Goal: Download file/media

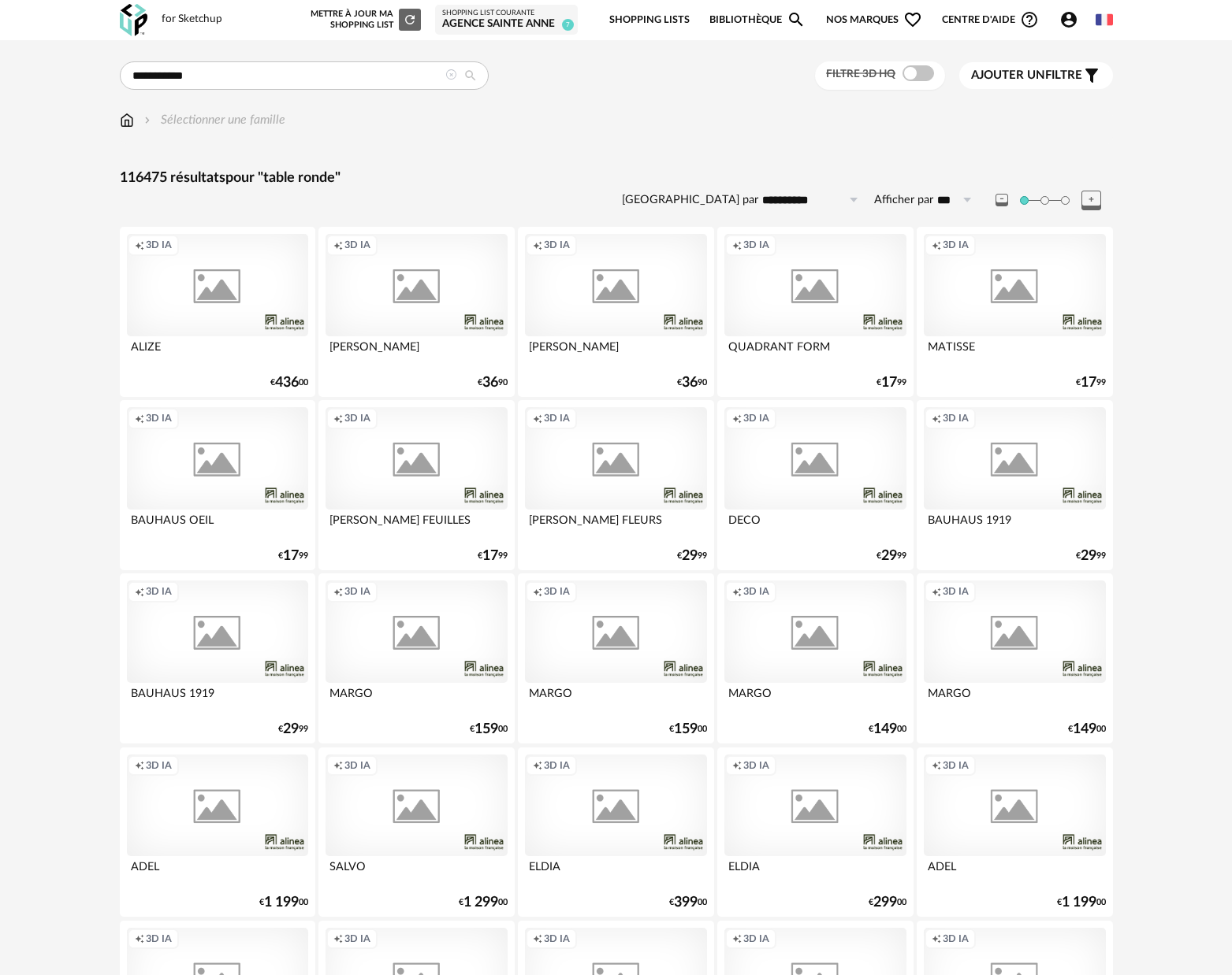
type input "**********"
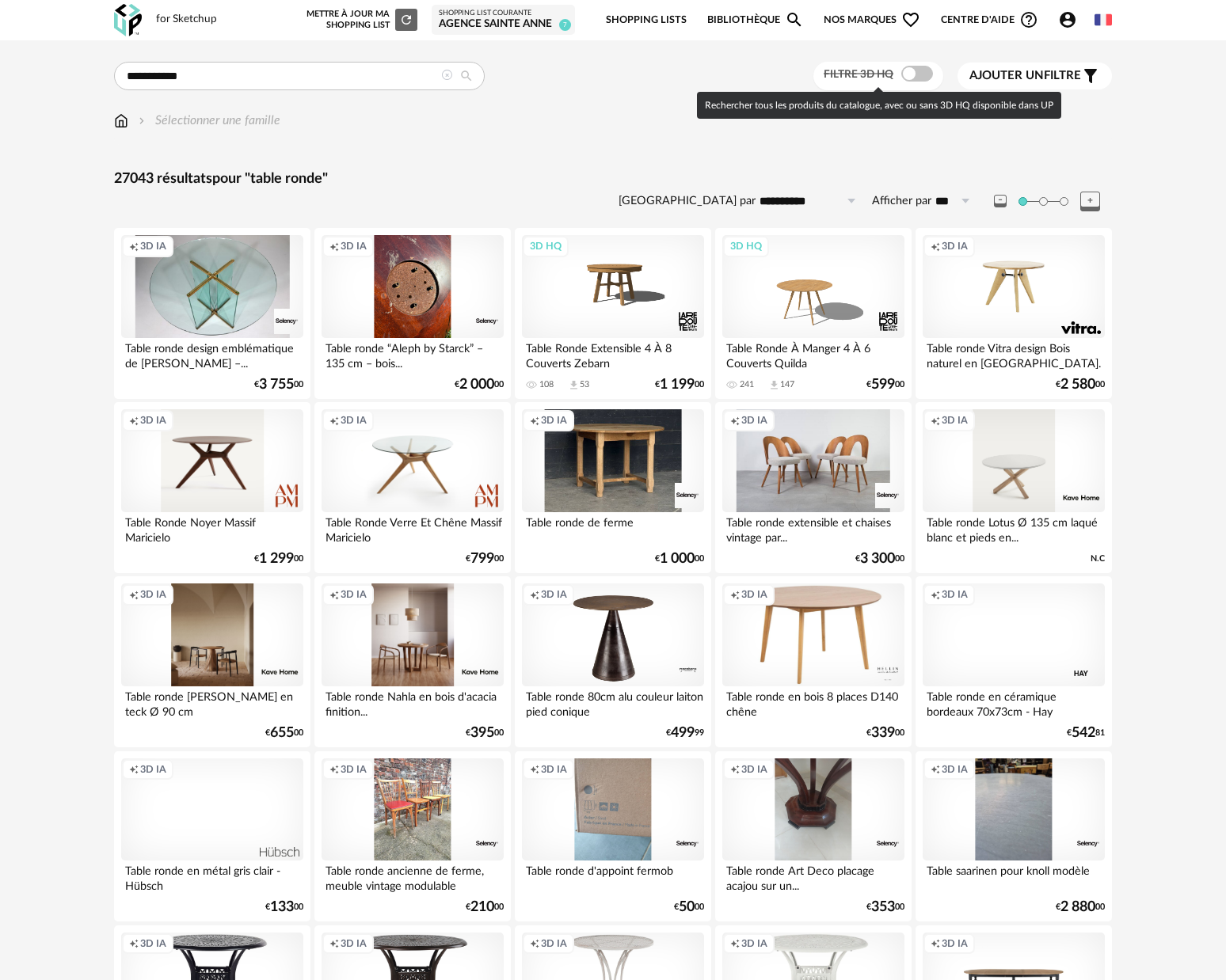
click at [924, 71] on span at bounding box center [918, 73] width 32 height 16
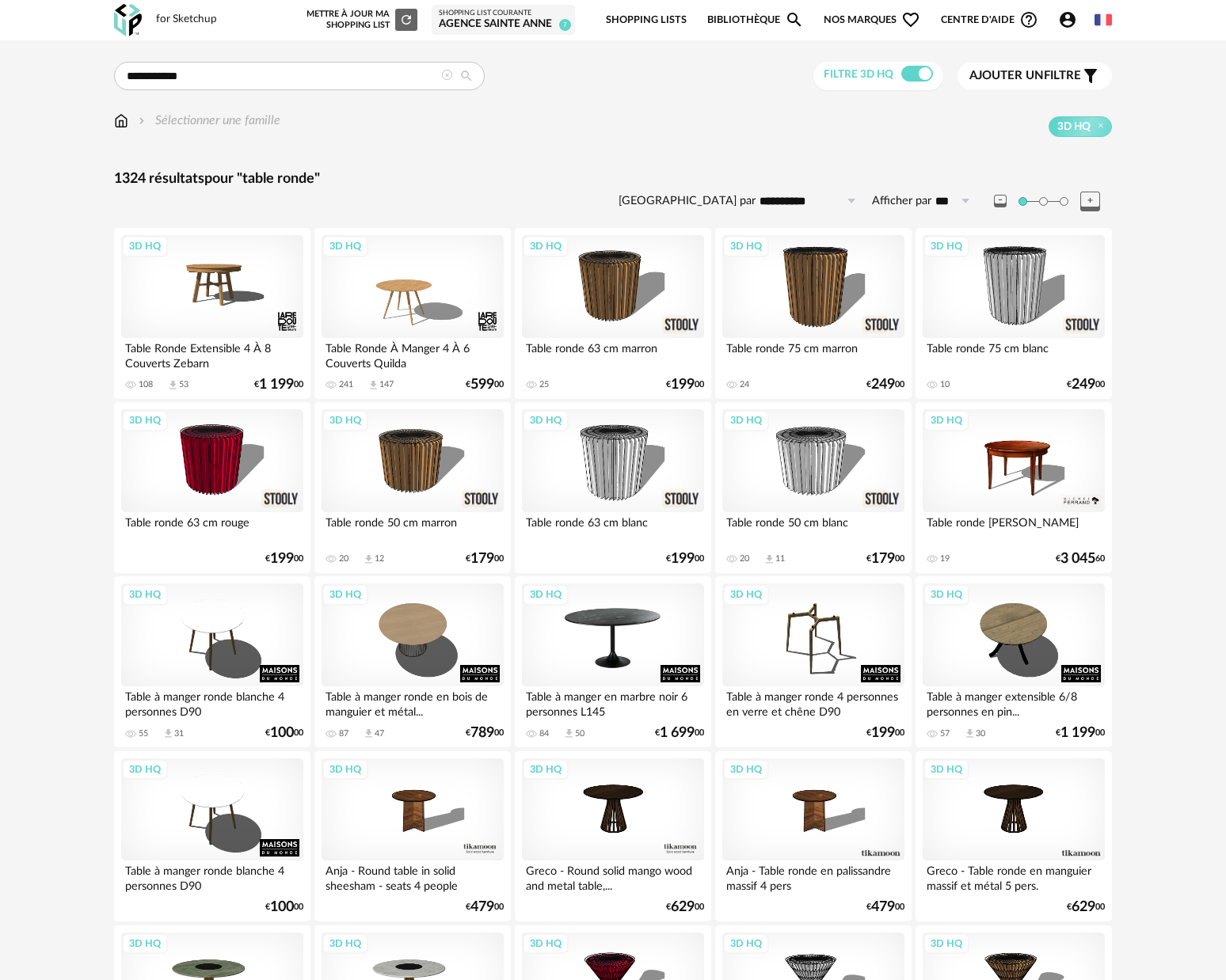
click at [629, 644] on div "3D HQ" at bounding box center [613, 635] width 182 height 103
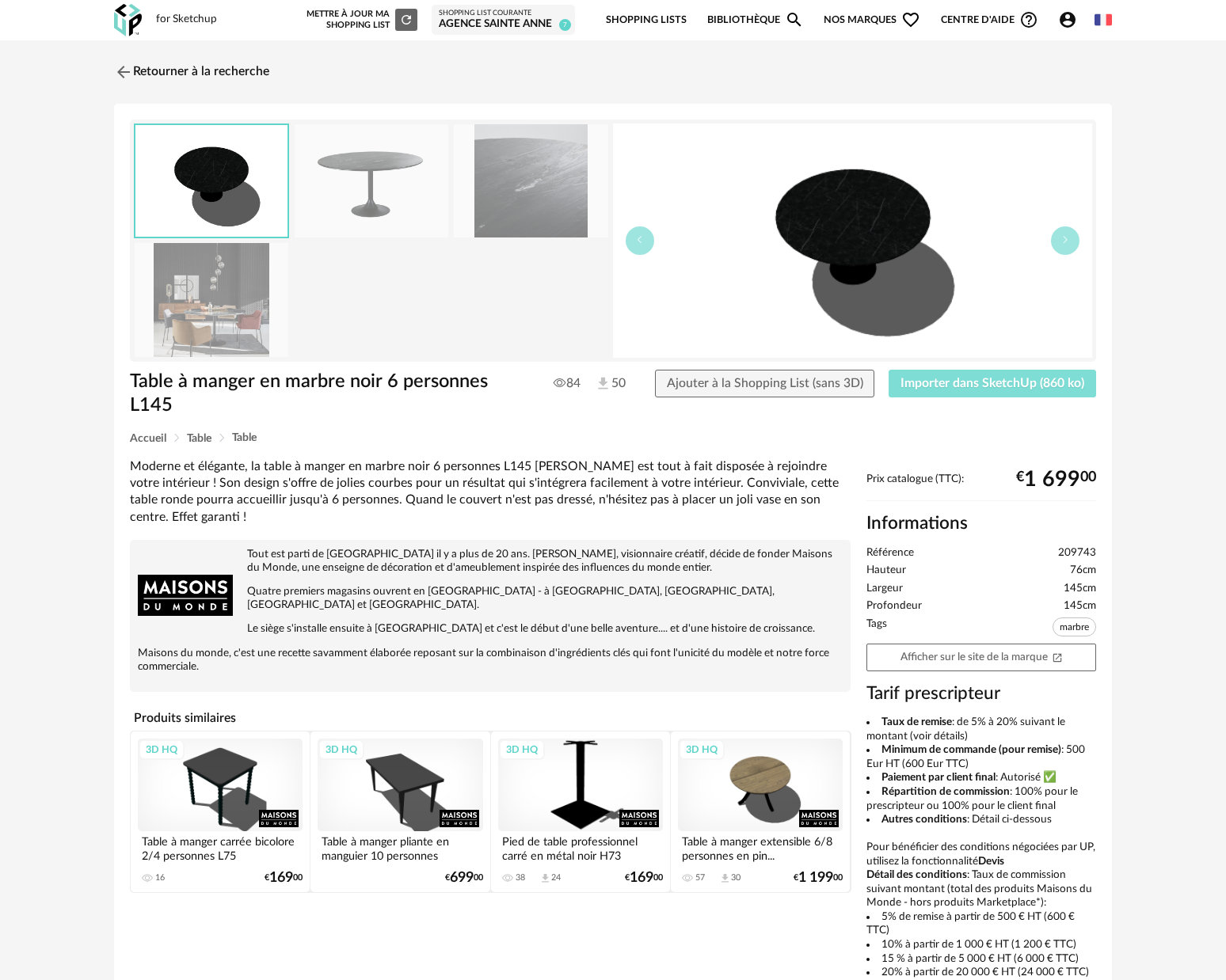
click at [1047, 390] on span "Importer dans SketchUp (860 ko)" at bounding box center [992, 383] width 184 height 13
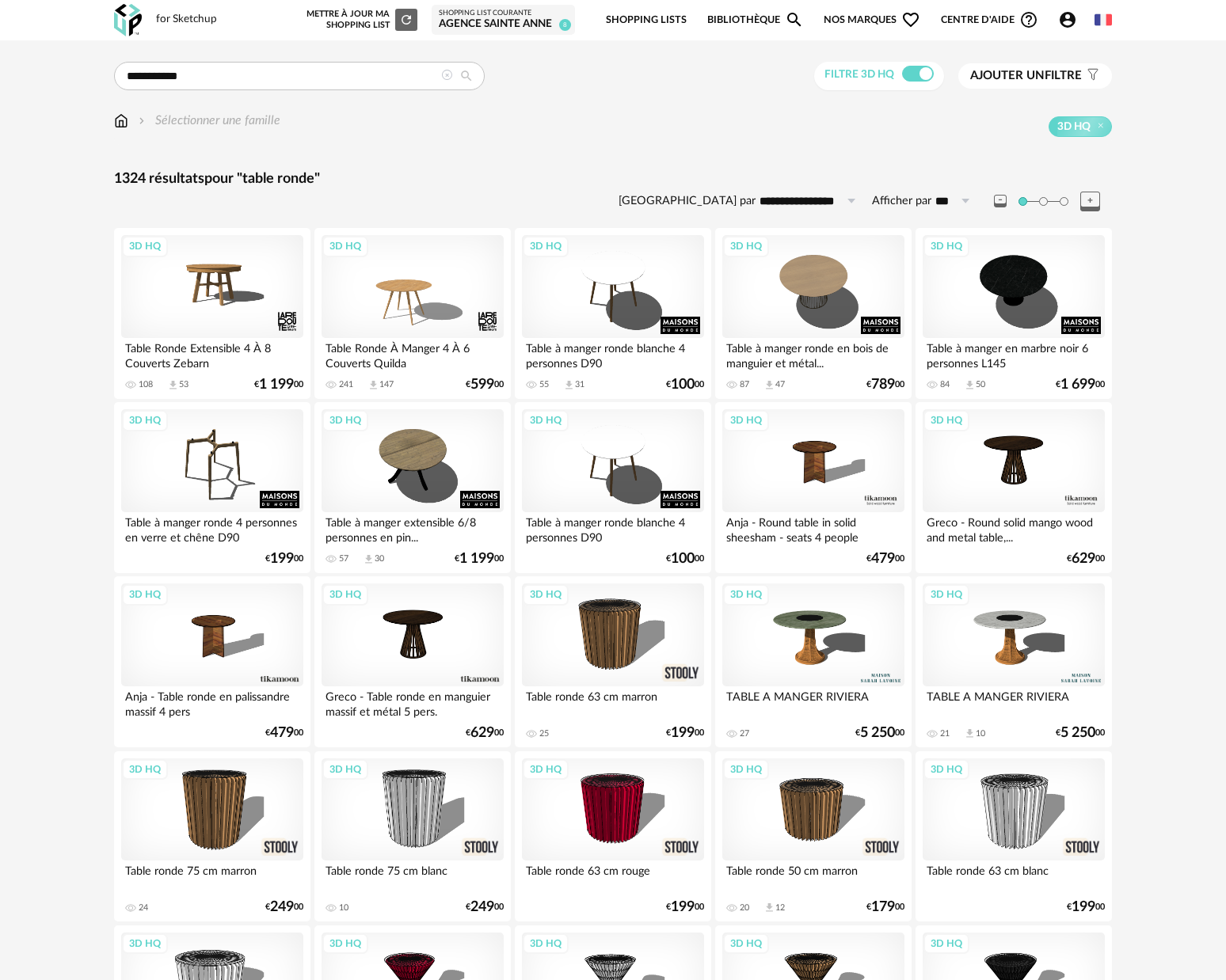
click at [1077, 70] on span "Ajouter un filtre" at bounding box center [1026, 76] width 112 height 16
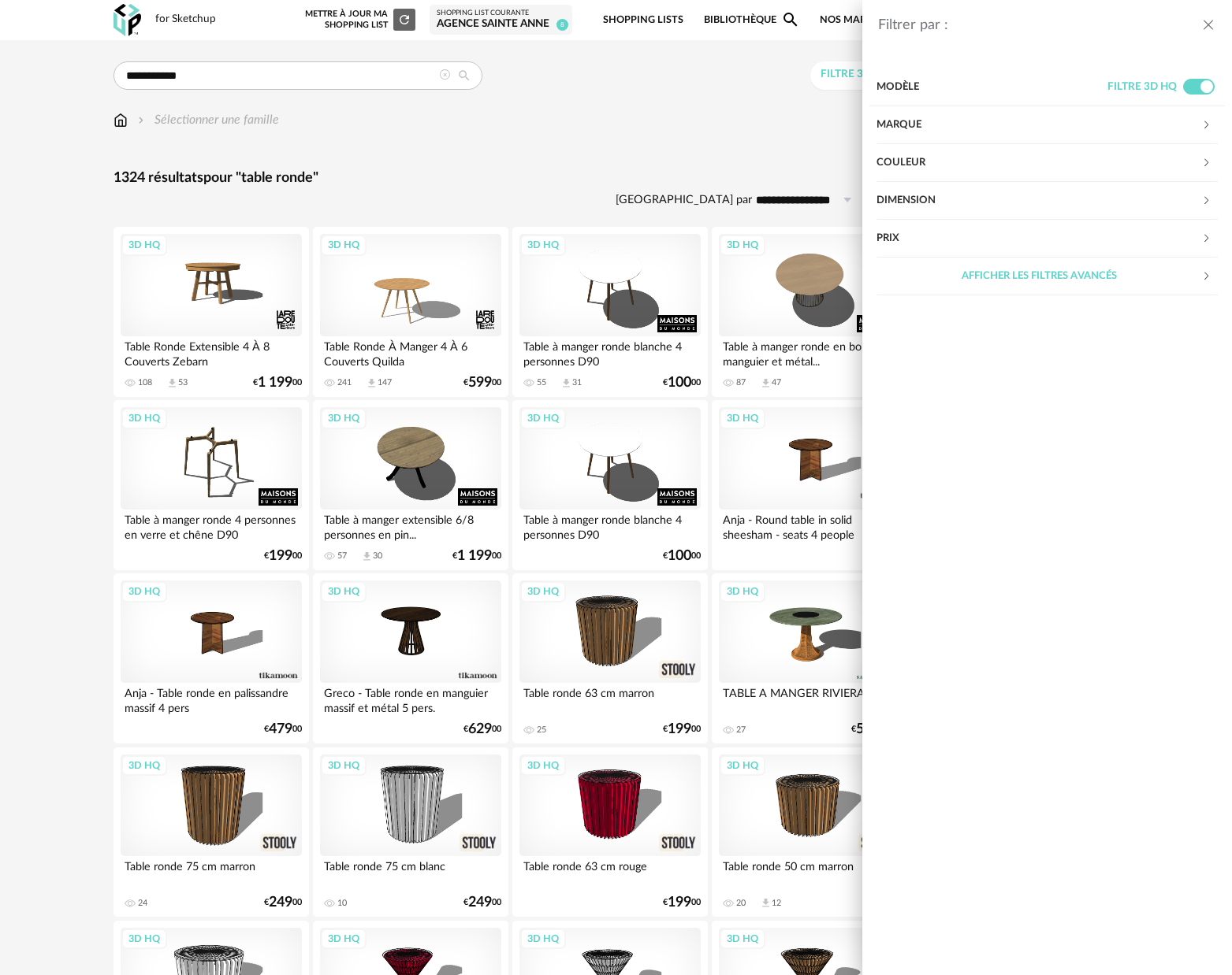
click at [1077, 125] on div "Marque" at bounding box center [1039, 125] width 325 height 38
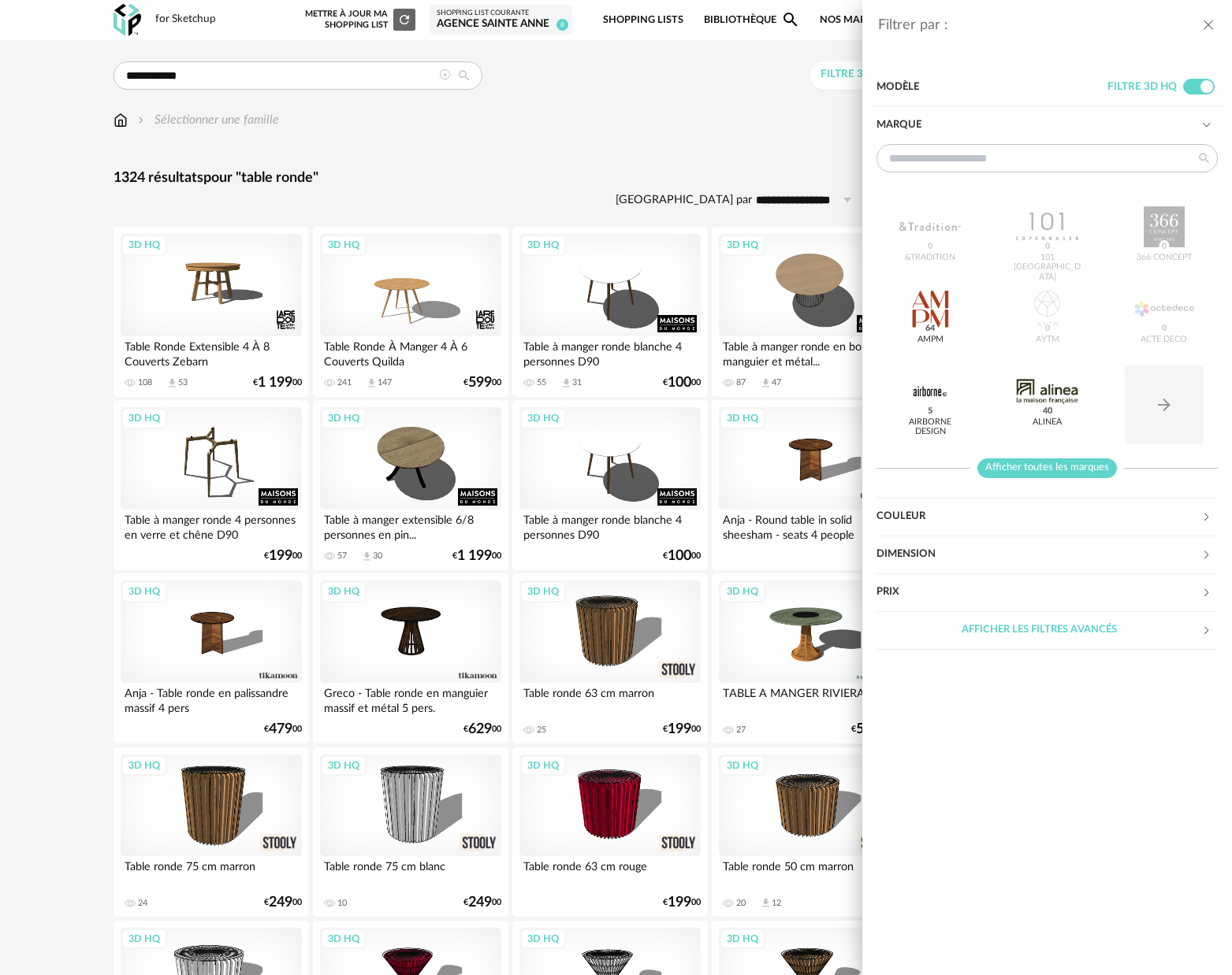
click at [1080, 461] on span "Afficher toutes les marques" at bounding box center [1047, 468] width 139 height 20
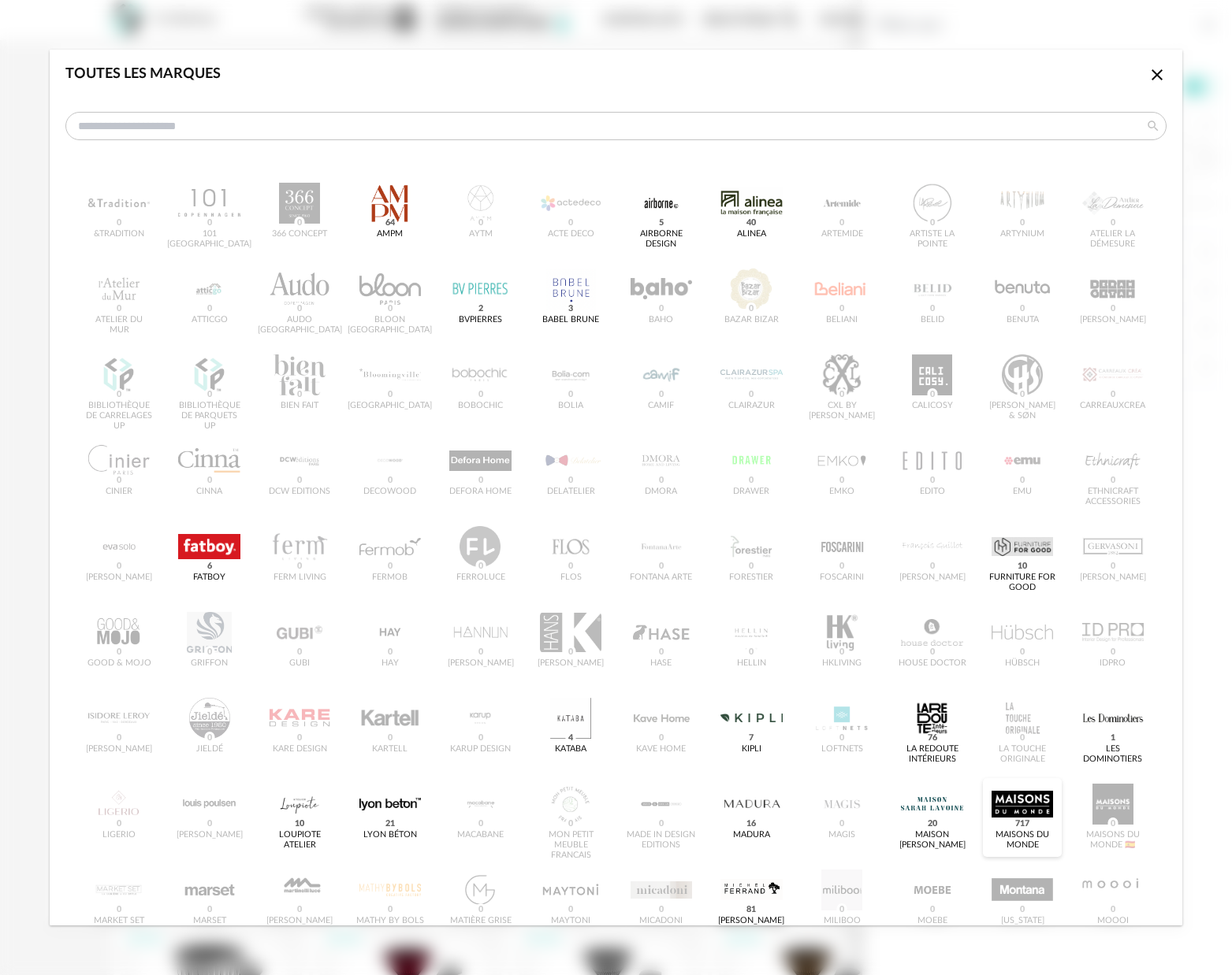
click at [1016, 819] on span "717" at bounding box center [1022, 824] width 20 height 13
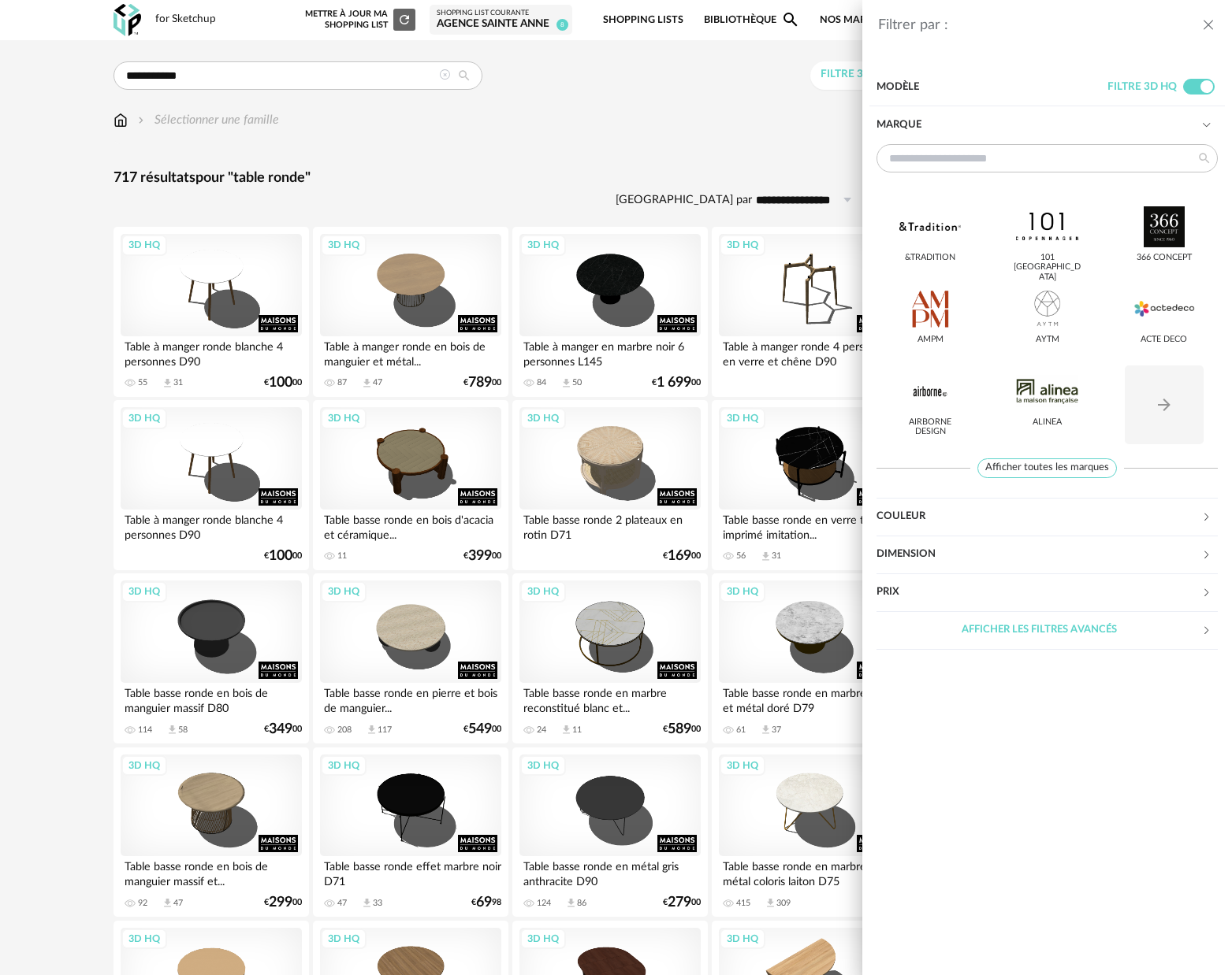
click at [1064, 642] on div "Afficher les filtres avancés" at bounding box center [1039, 630] width 325 height 38
click at [1089, 639] on div "Afficher les filtres avancés" at bounding box center [1039, 630] width 325 height 38
click at [622, 155] on div "Filtrer par : Modèle Filtre 3D HQ Marque &tradition 101 [GEOGRAPHIC_DATA] 366 C…" at bounding box center [616, 487] width 1232 height 975
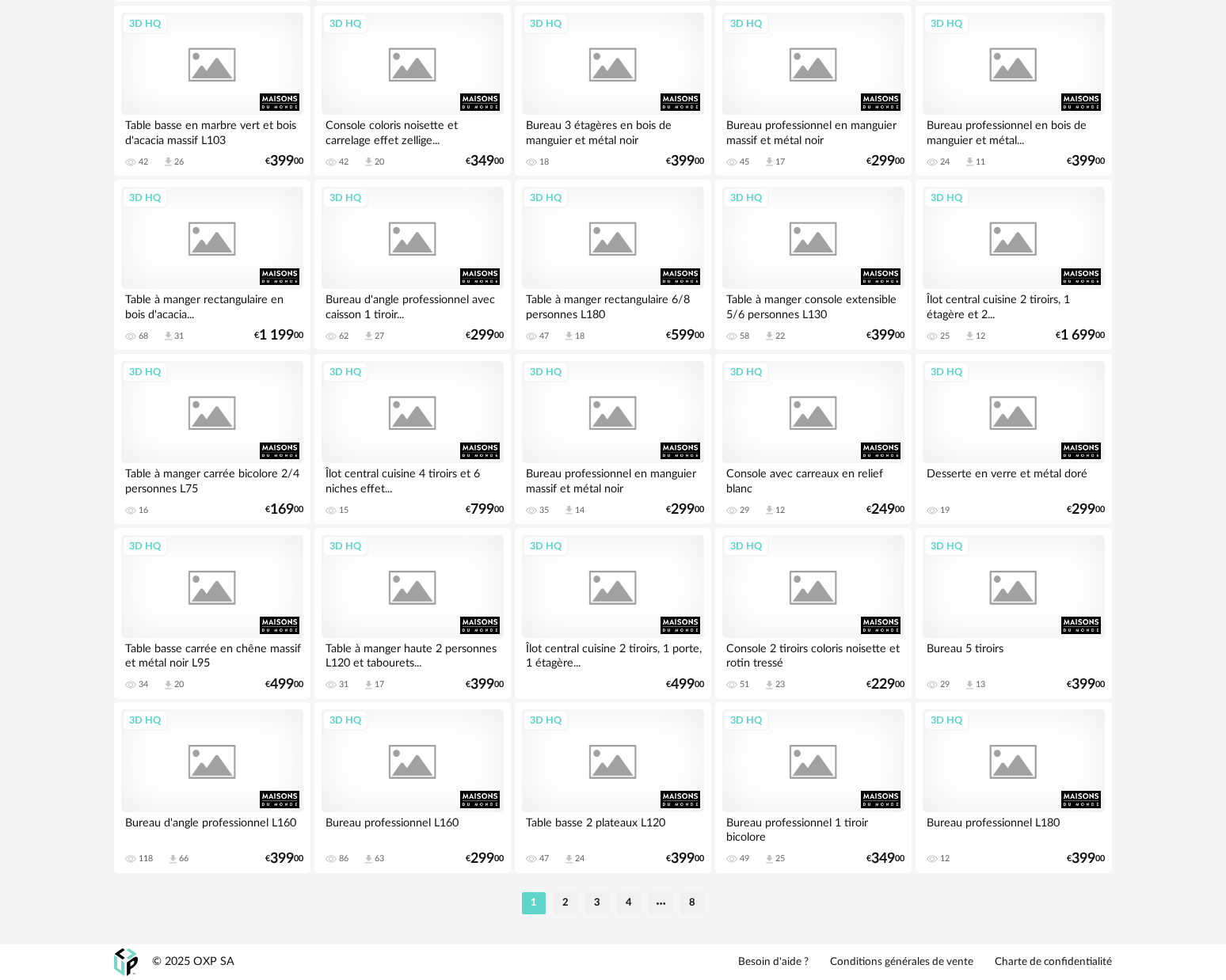
scroll to position [2849, 0]
